Goal: Task Accomplishment & Management: Manage account settings

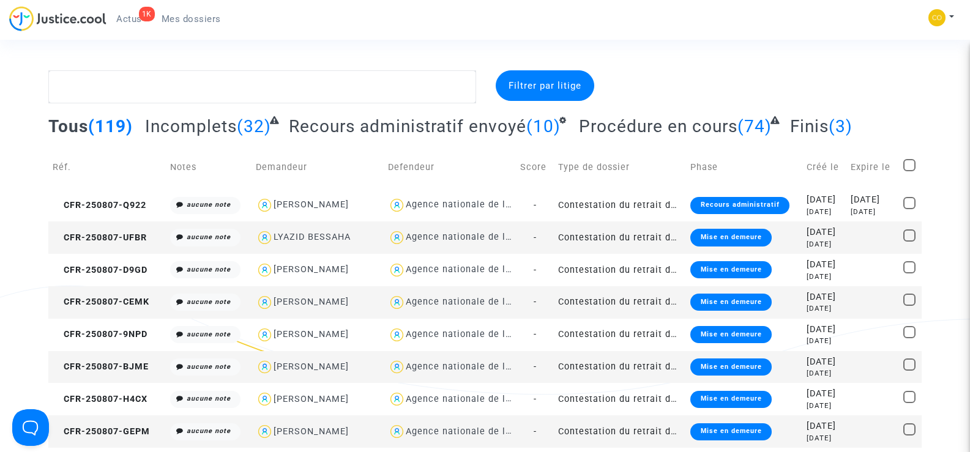
click at [198, 12] on link "Mes dossiers" at bounding box center [191, 19] width 79 height 18
click at [125, 84] on textarea at bounding box center [261, 86] width 427 height 33
paste textarea "[PERSON_NAME]"
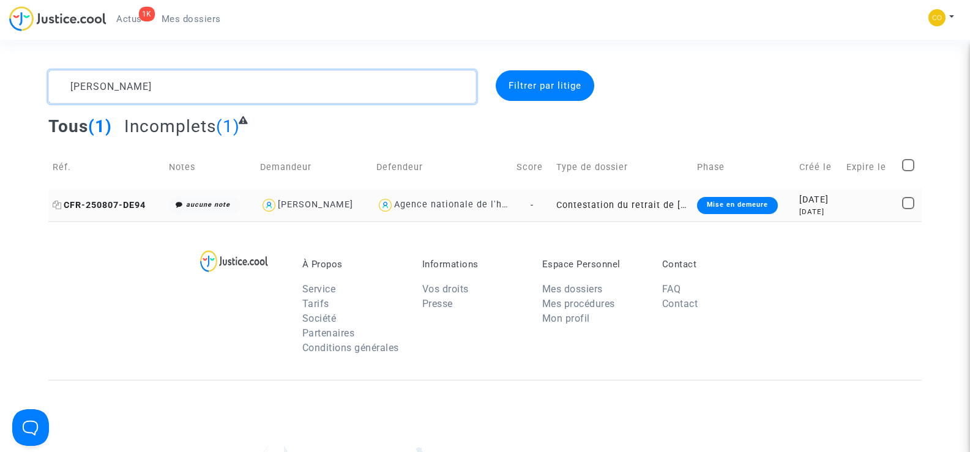
type textarea "[PERSON_NAME]"
click at [112, 200] on span "CFR-250807-DE94" at bounding box center [99, 205] width 93 height 10
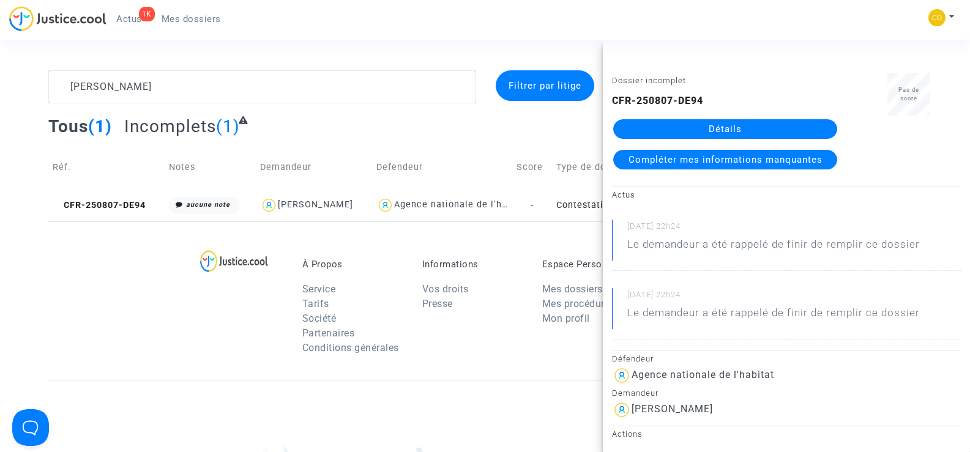
click at [676, 128] on link "Détails" at bounding box center [725, 129] width 224 height 20
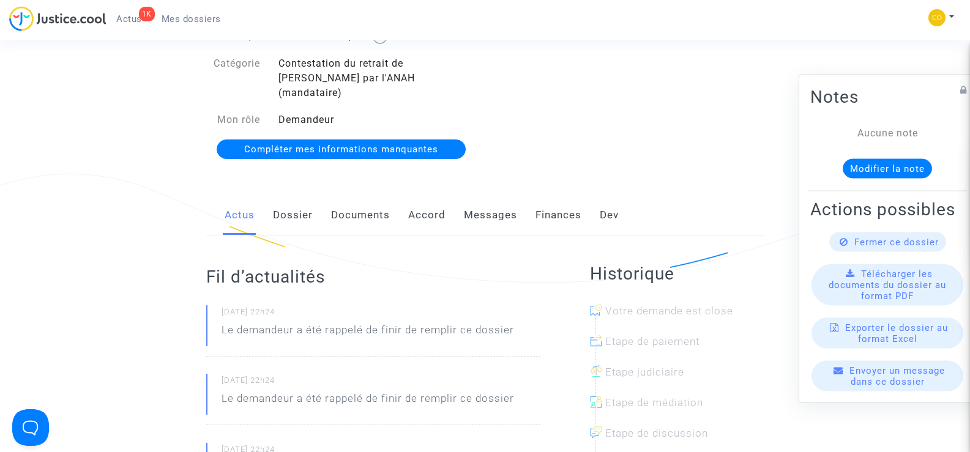
scroll to position [122, 0]
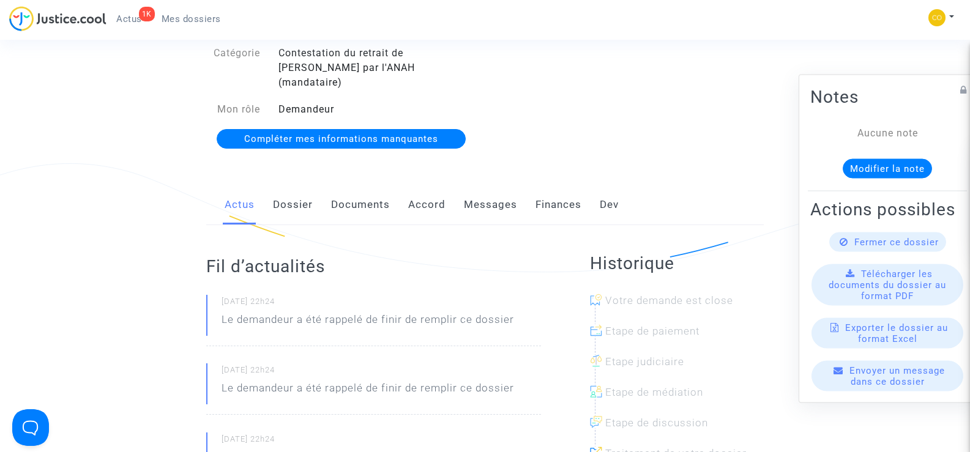
click at [373, 192] on link "Documents" at bounding box center [360, 205] width 59 height 40
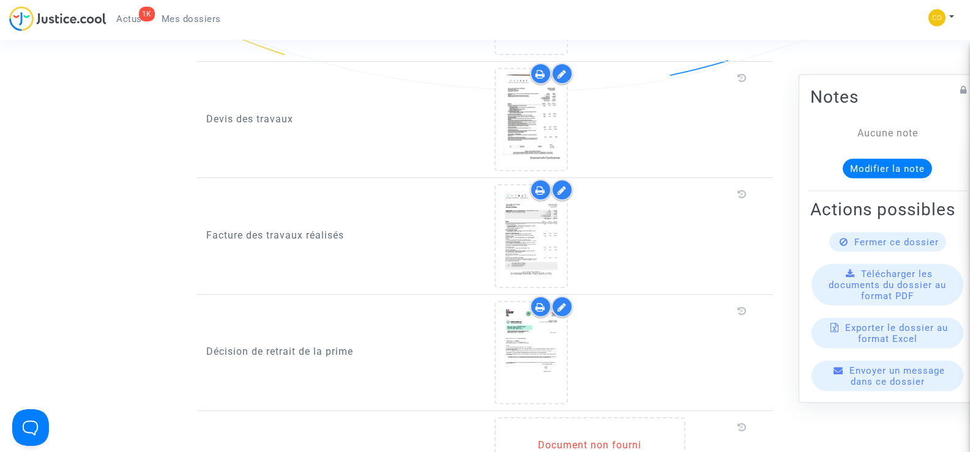
scroll to position [857, 0]
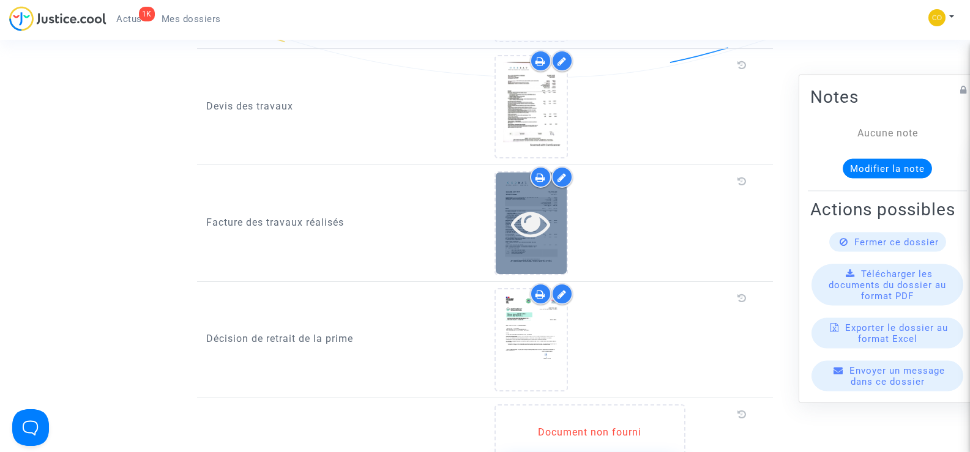
click at [510, 204] on div at bounding box center [531, 223] width 71 height 39
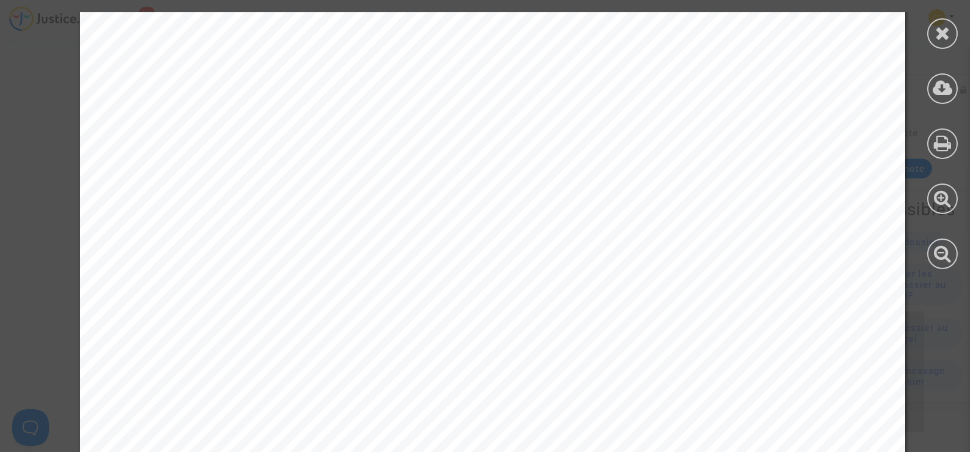
scroll to position [1916, 0]
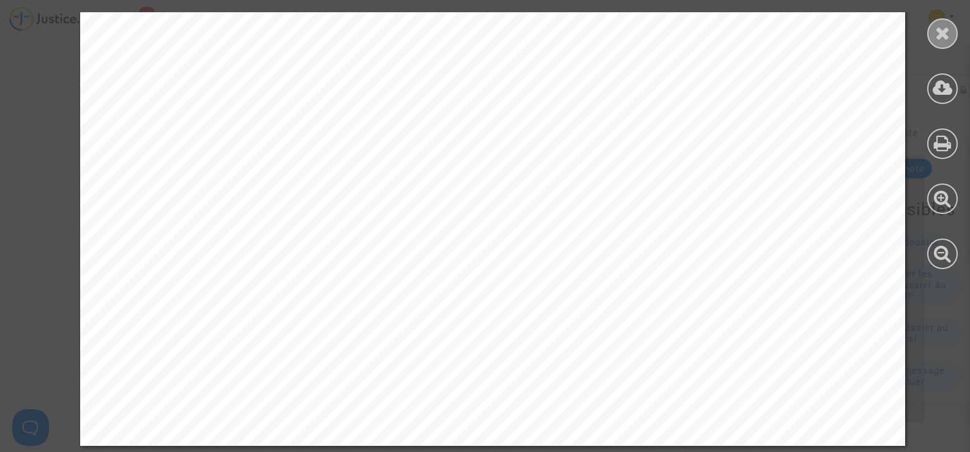
click at [942, 36] on icon at bounding box center [942, 33] width 15 height 18
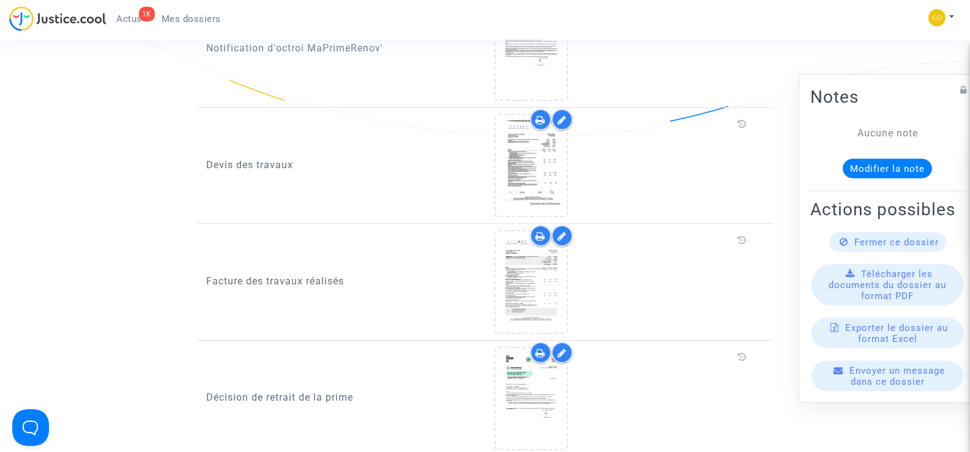
scroll to position [735, 0]
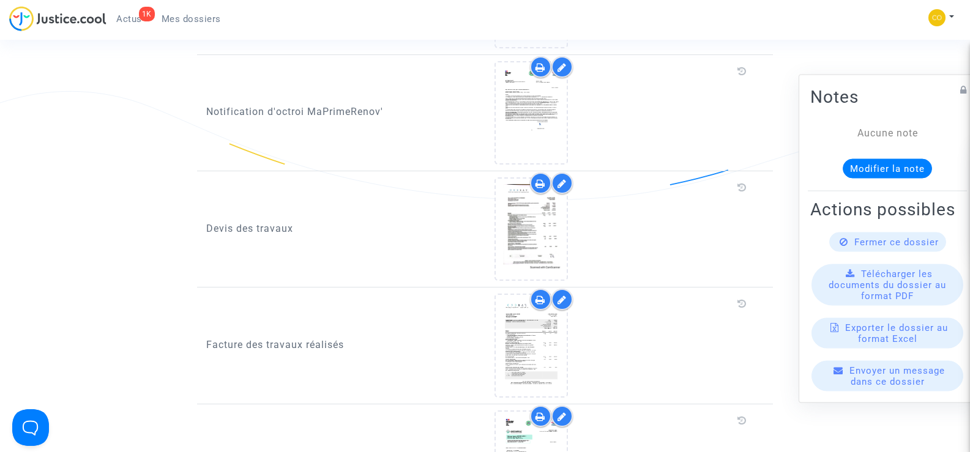
click at [211, 19] on span "Mes dossiers" at bounding box center [191, 18] width 59 height 11
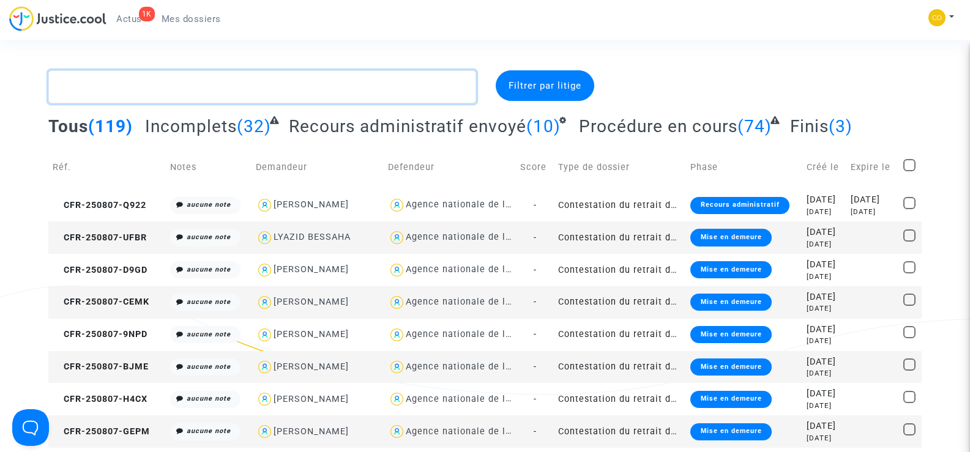
click at [124, 93] on textarea at bounding box center [261, 86] width 427 height 33
paste textarea "MAJDANAC"
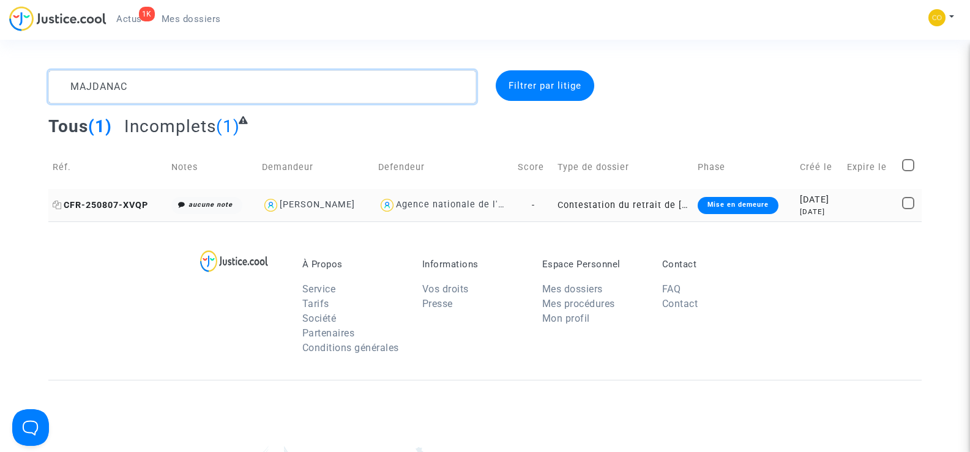
type textarea "MAJDANAC"
click at [121, 207] on span "CFR-250807-XVQP" at bounding box center [100, 205] width 95 height 10
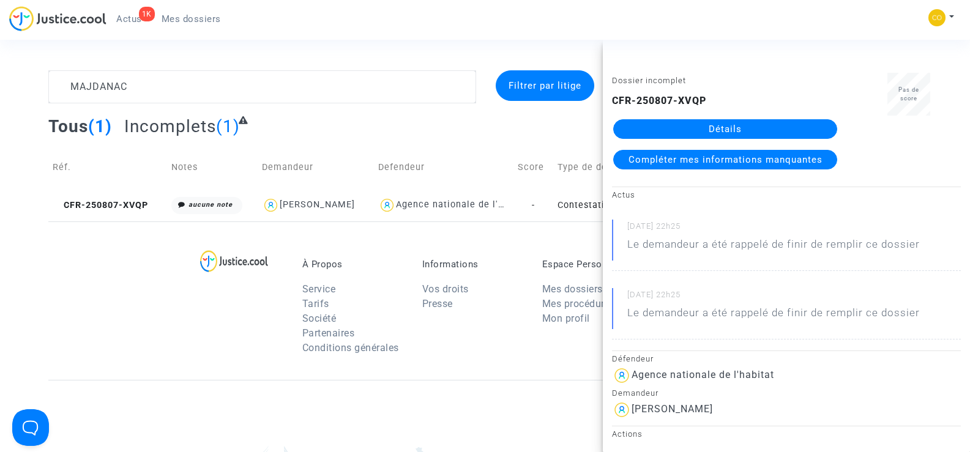
click at [703, 128] on link "Détails" at bounding box center [725, 129] width 224 height 20
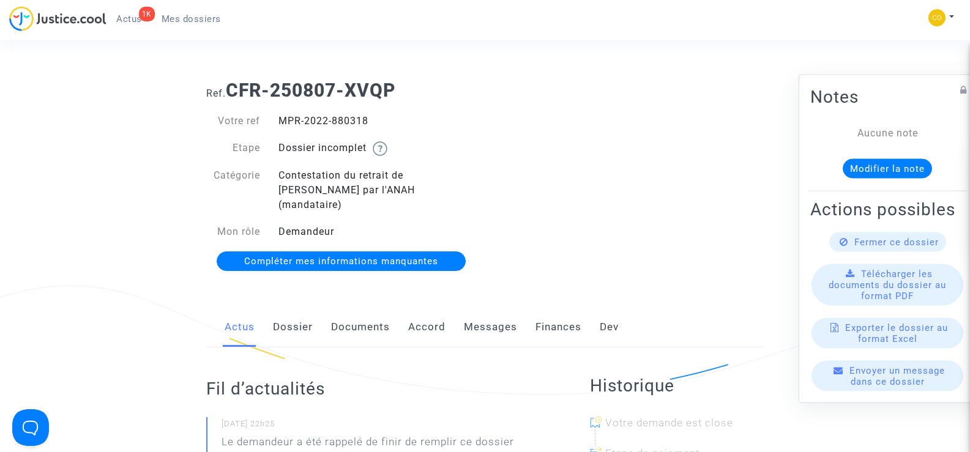
click at [356, 313] on link "Documents" at bounding box center [360, 327] width 59 height 40
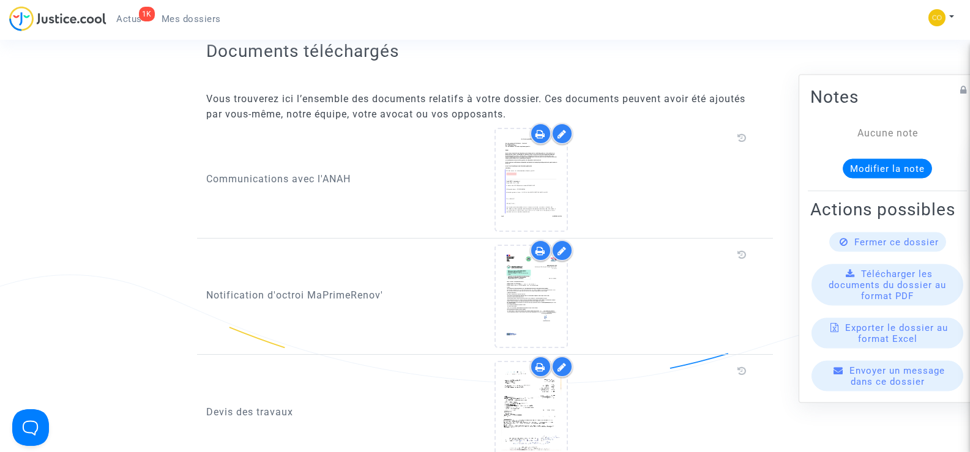
scroll to position [857, 0]
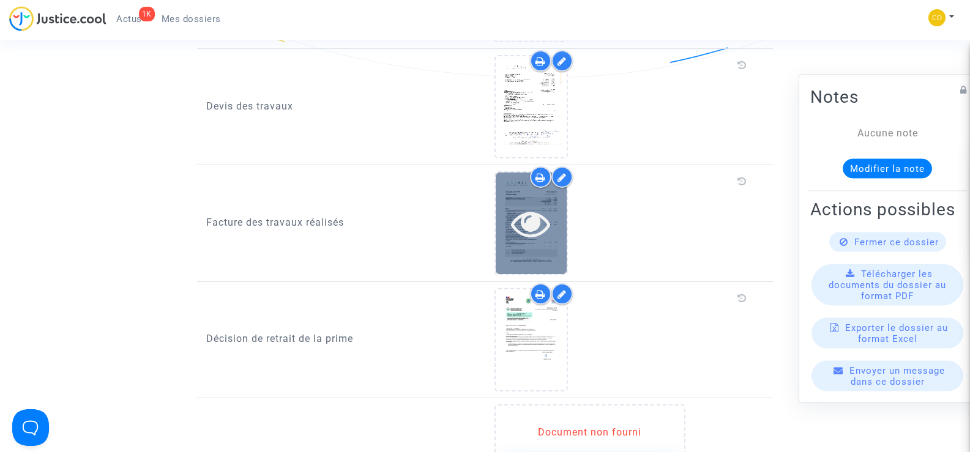
click at [550, 225] on icon at bounding box center [531, 223] width 40 height 39
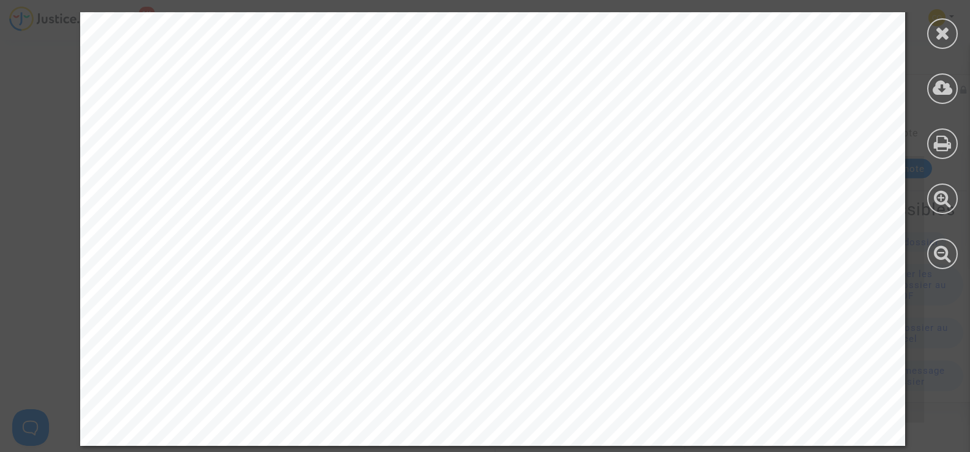
scroll to position [1916, 0]
